Goal: Check status: Check status

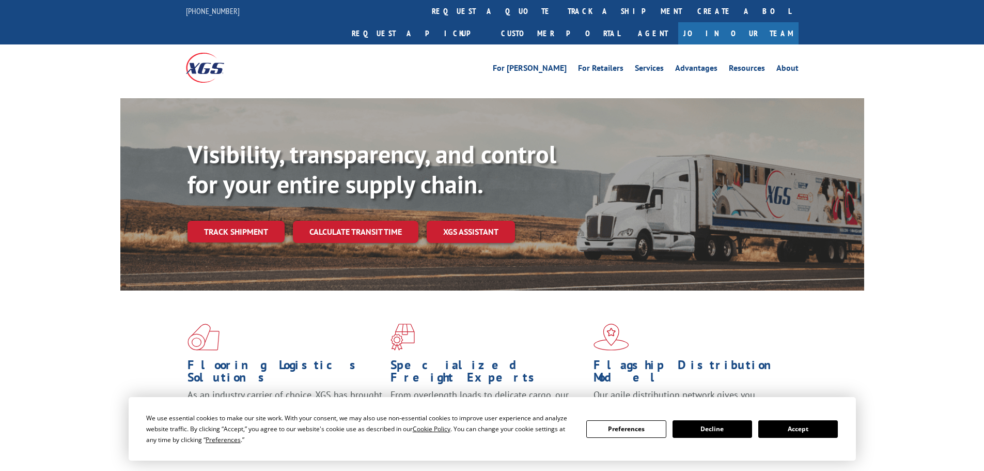
drag, startPoint x: 272, startPoint y: 220, endPoint x: 265, endPoint y: 215, distance: 8.2
click at [272, 221] on link "Track shipment" at bounding box center [235, 232] width 97 height 22
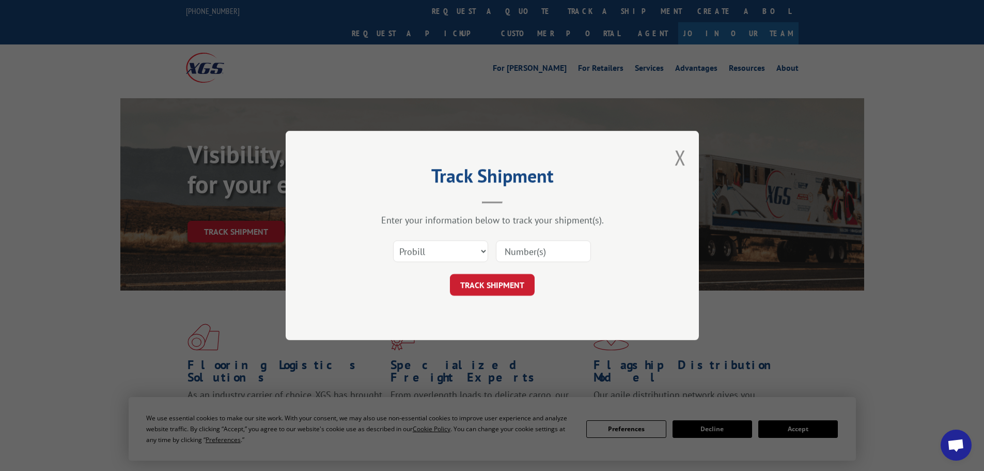
click at [513, 252] on input at bounding box center [543, 251] width 95 height 22
paste input "6100056073"
type input "6100056073"
click at [439, 258] on select "Select category... Probill BOL PO" at bounding box center [440, 251] width 95 height 22
select select "bol"
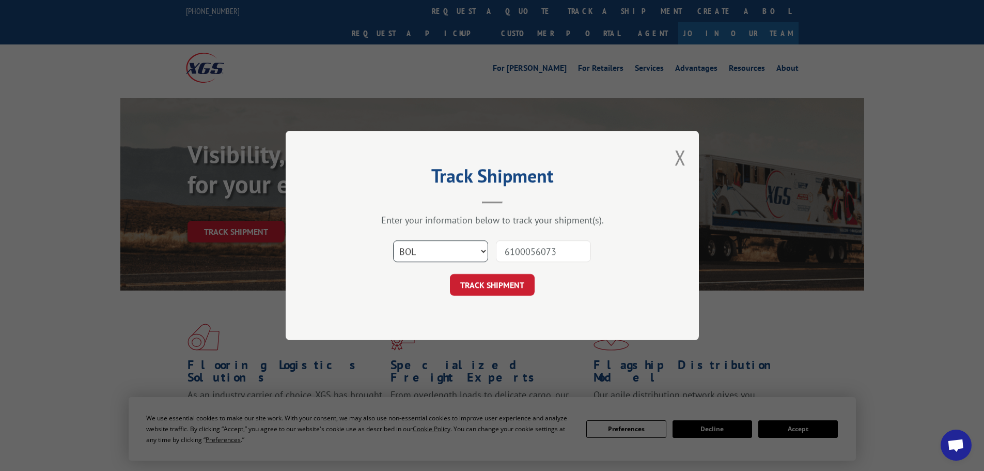
click at [393, 240] on select "Select category... Probill BOL PO" at bounding box center [440, 251] width 95 height 22
click at [502, 279] on button "TRACK SHIPMENT" at bounding box center [492, 285] width 85 height 22
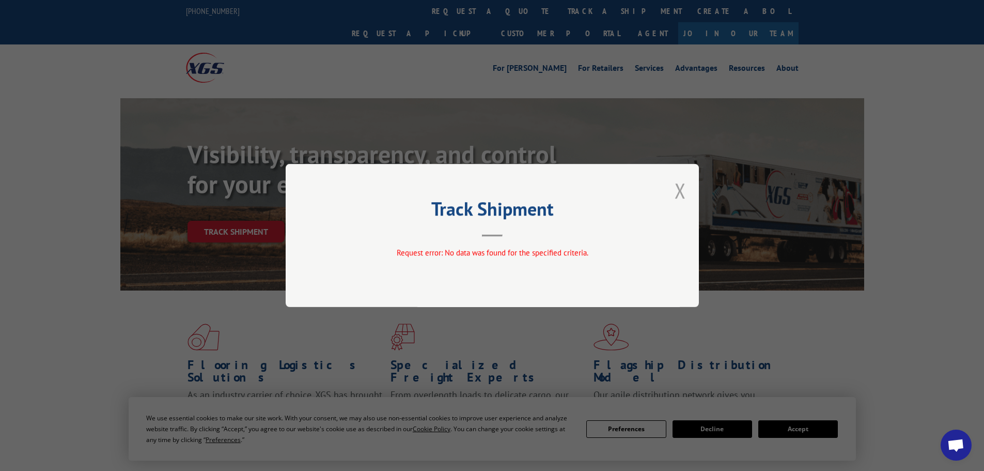
click at [683, 192] on button "Close modal" at bounding box center [680, 190] width 11 height 27
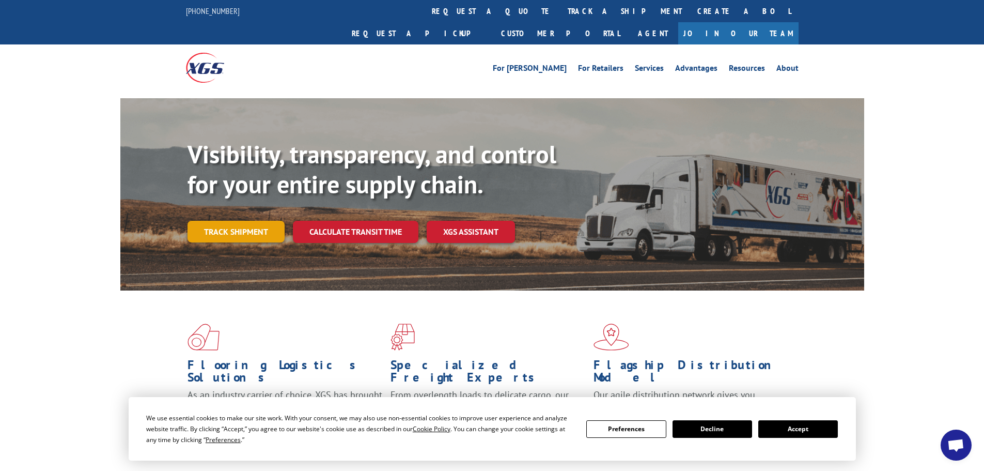
click at [261, 221] on link "Track shipment" at bounding box center [235, 232] width 97 height 22
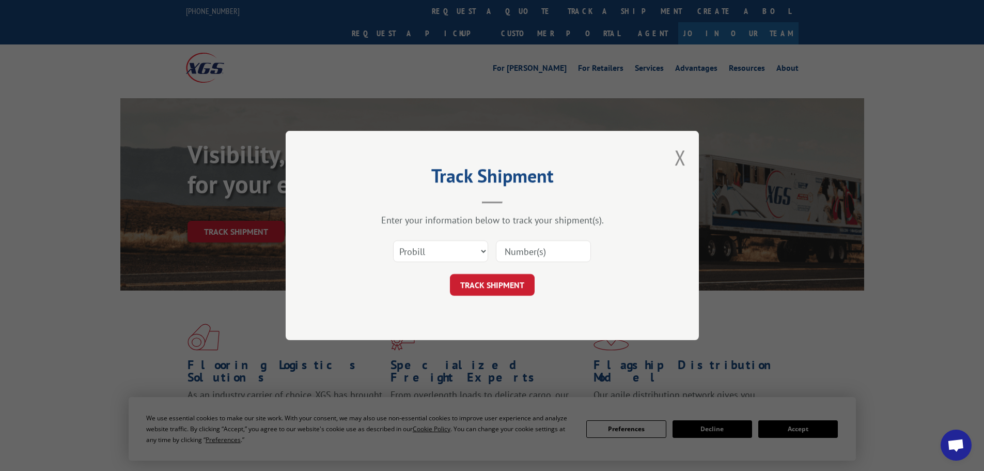
click at [528, 241] on input at bounding box center [543, 251] width 95 height 22
paste input "17676192"
type input "17676192"
click at [495, 286] on button "TRACK SHIPMENT" at bounding box center [492, 285] width 85 height 22
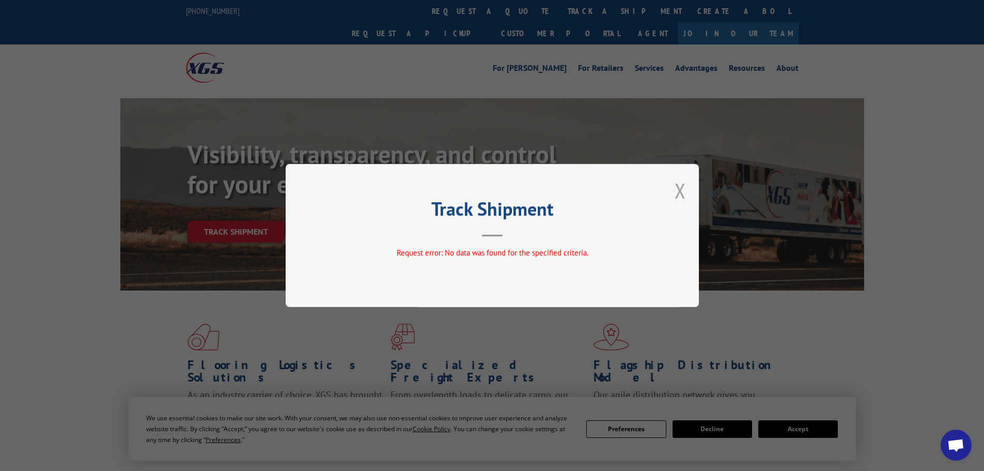
click at [681, 197] on button "Close modal" at bounding box center [680, 190] width 11 height 27
